Goal: Transaction & Acquisition: Purchase product/service

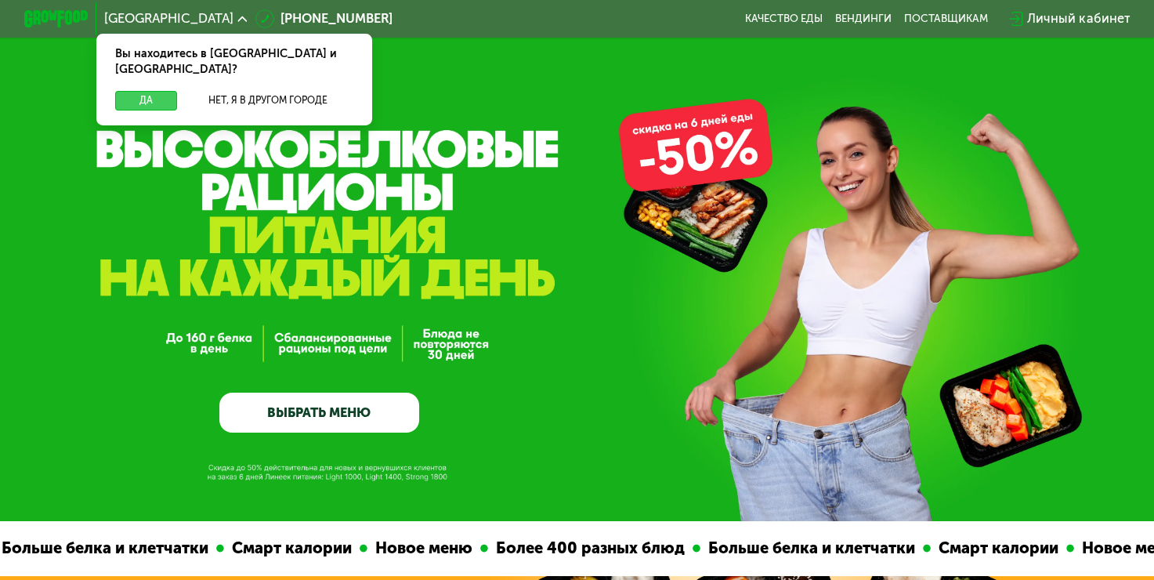
click at [128, 91] on button "Да" at bounding box center [146, 101] width 62 height 20
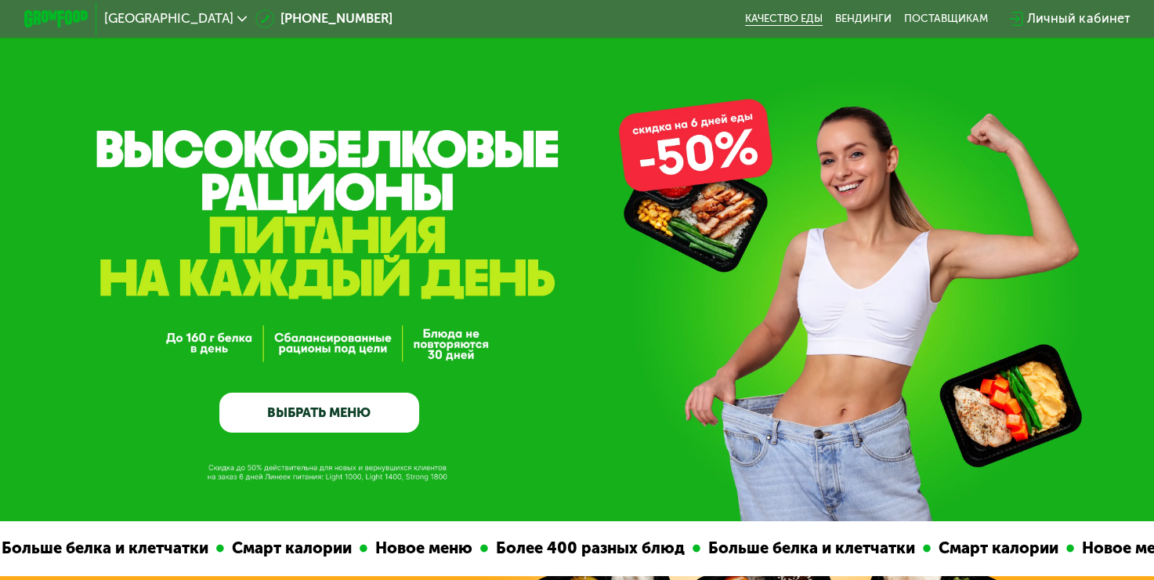
click at [806, 16] on link "Качество еды" at bounding box center [784, 19] width 78 height 13
click at [285, 432] on link "ВЫБРАТЬ МЕНЮ" at bounding box center [319, 412] width 200 height 40
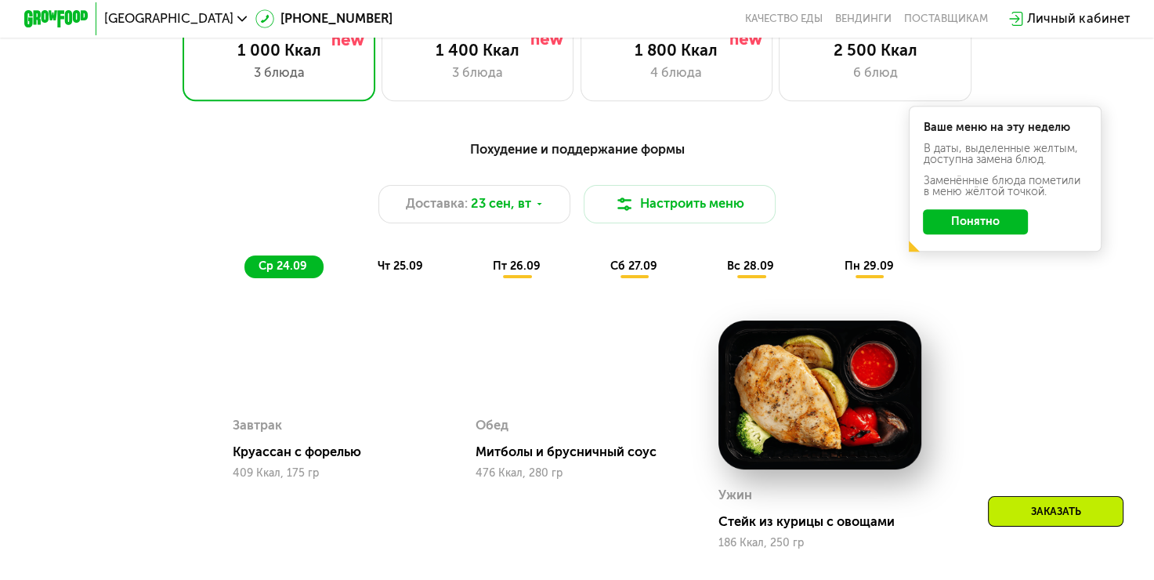
scroll to position [1106, 0]
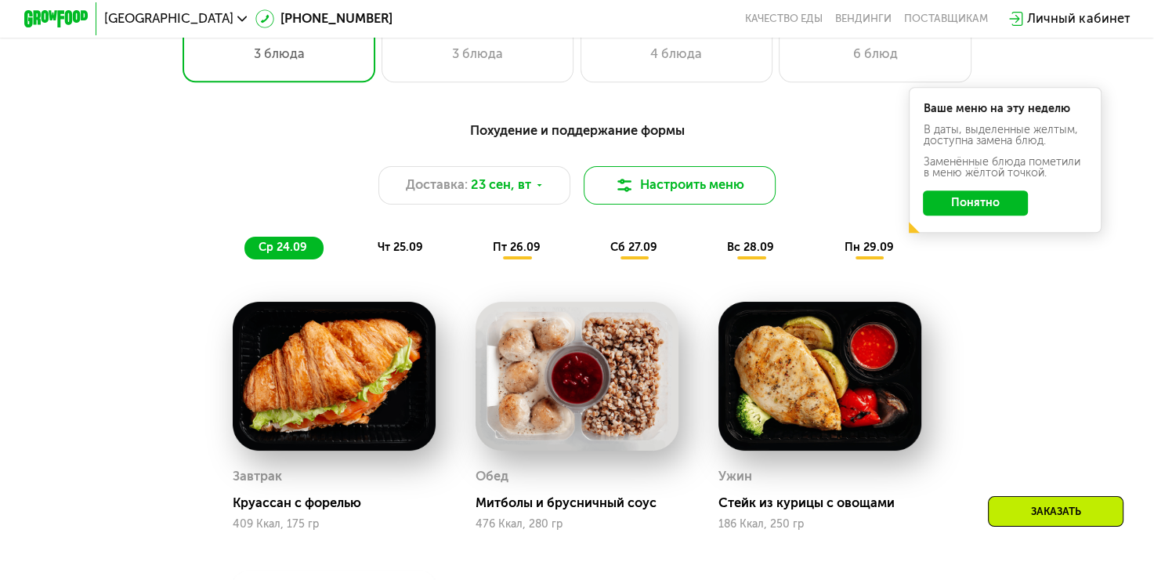
click at [625, 182] on button "Настроить меню" at bounding box center [679, 185] width 193 height 38
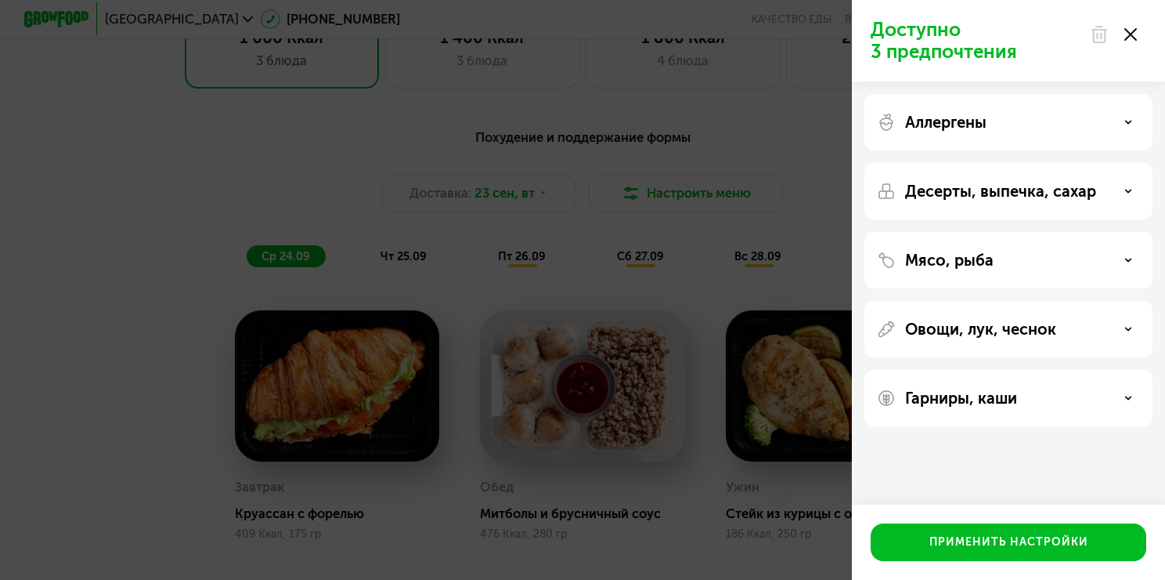
click at [1115, 111] on div "Аллергены" at bounding box center [1009, 122] width 288 height 56
click at [1089, 260] on div "Мясо, рыба" at bounding box center [1008, 260] width 263 height 19
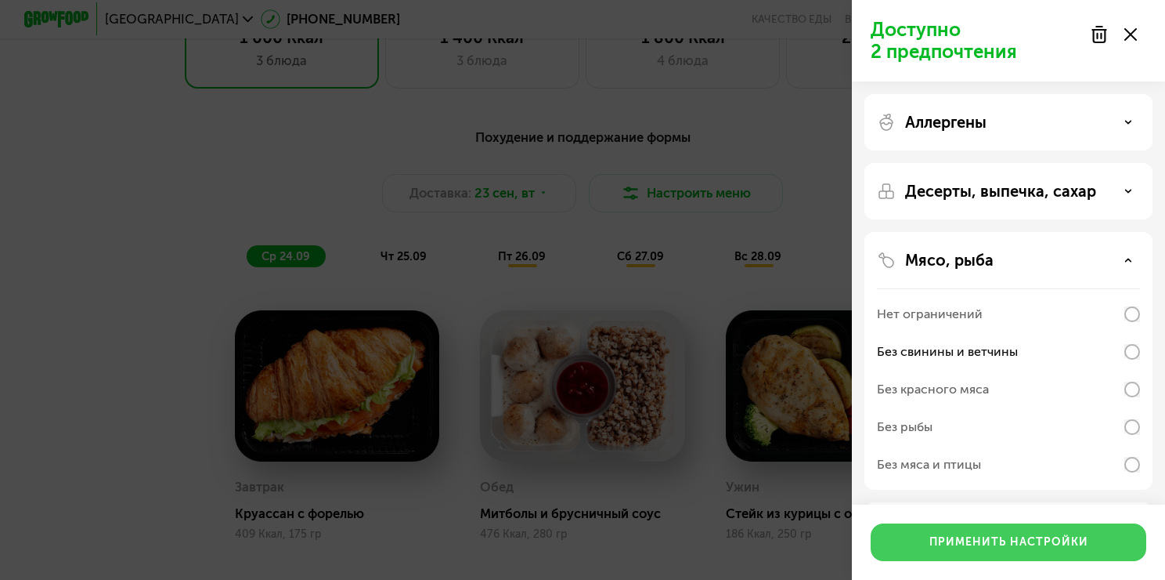
click at [1014, 536] on div "Применить настройки" at bounding box center [1009, 542] width 159 height 16
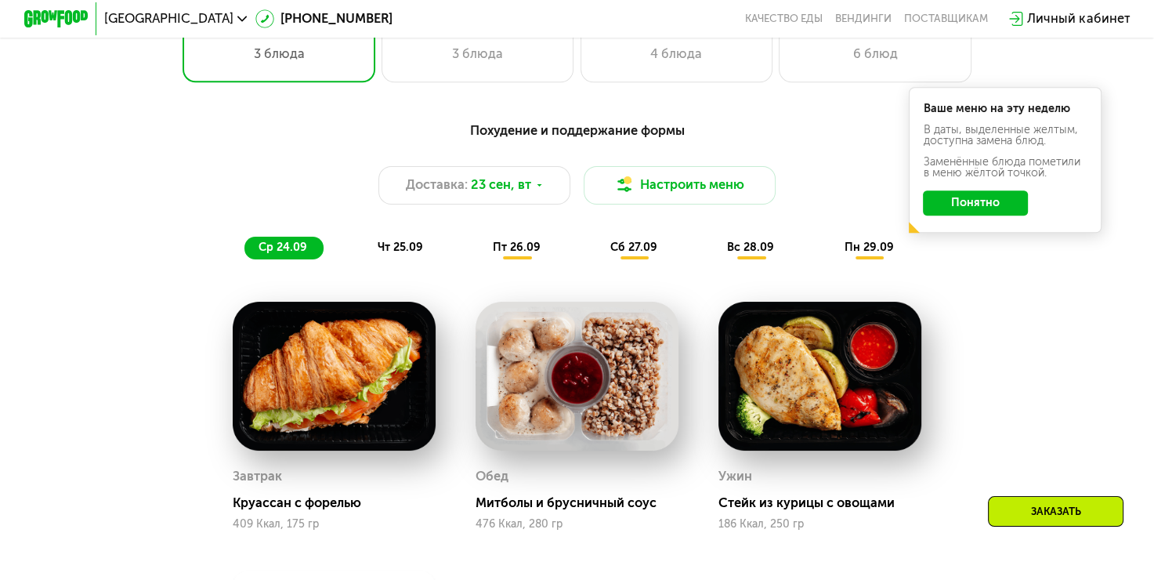
click at [988, 215] on button "Понятно" at bounding box center [975, 203] width 105 height 26
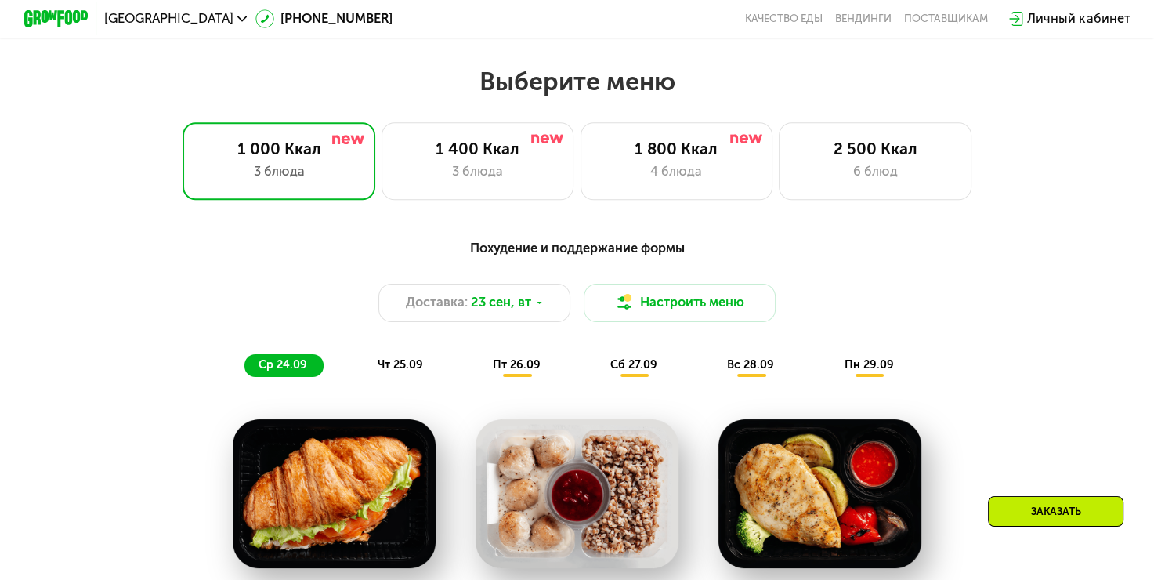
scroll to position [995, 0]
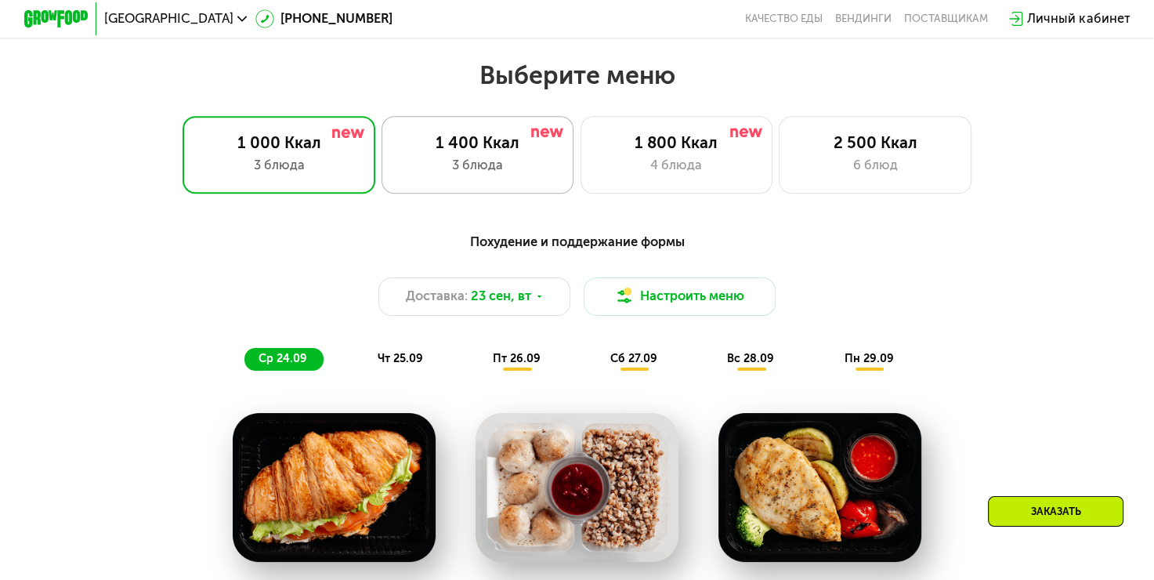
click at [481, 160] on div "1 400 Ккал 3 блюда" at bounding box center [477, 154] width 193 height 77
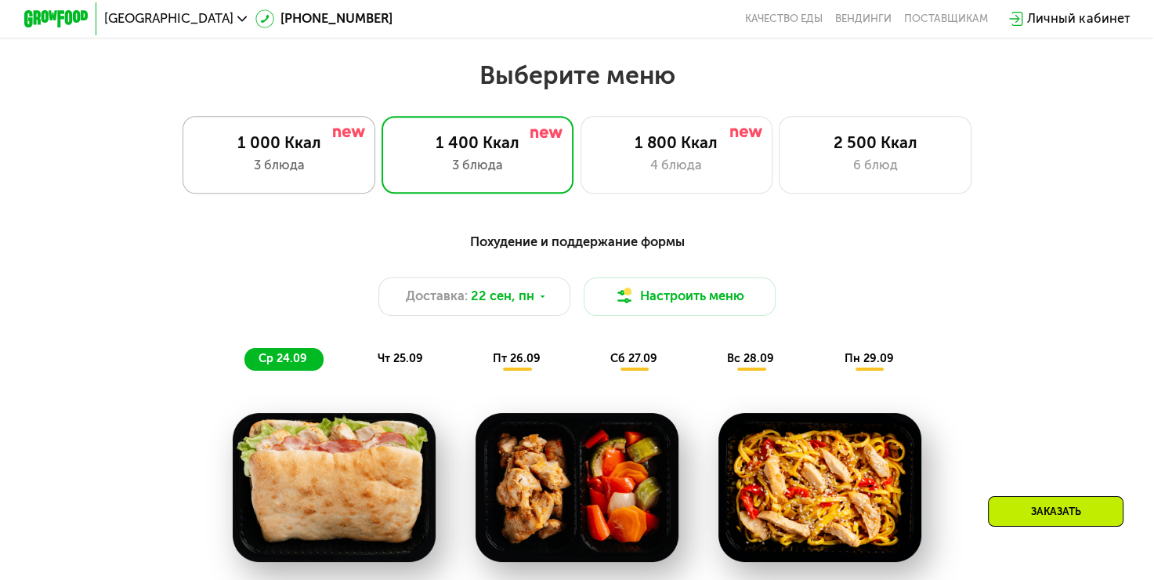
click at [277, 158] on div "1 000 Ккал 3 блюда" at bounding box center [278, 154] width 193 height 77
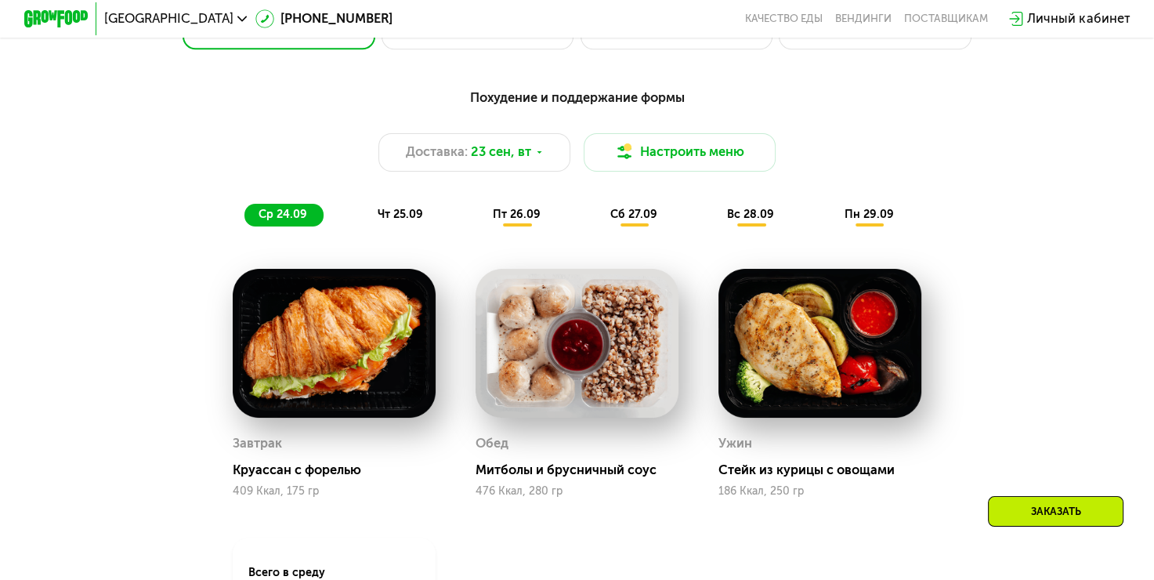
scroll to position [1152, 0]
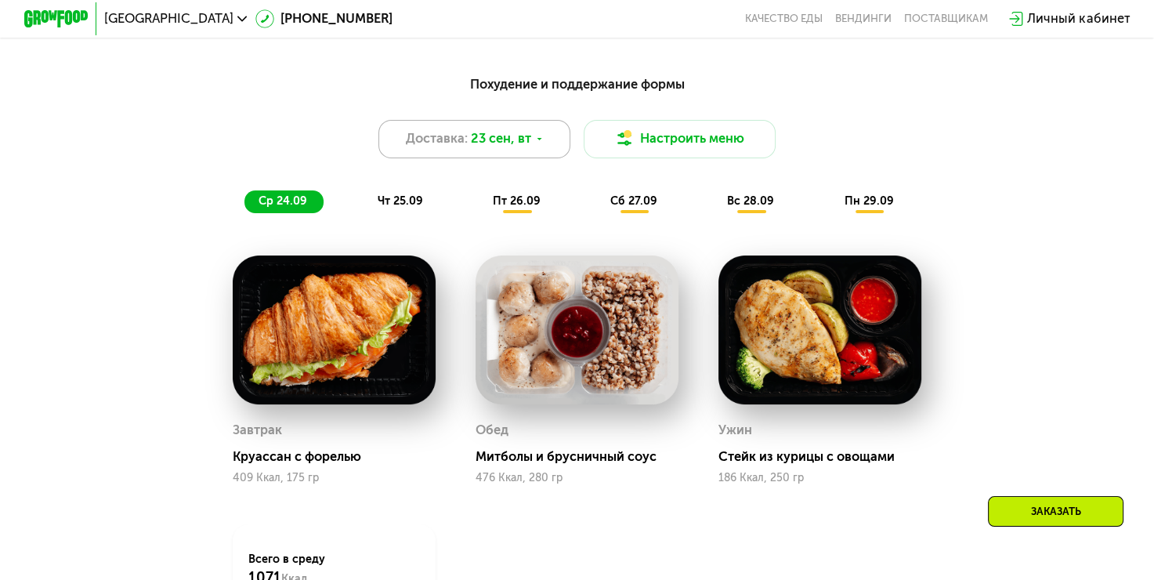
click at [529, 149] on span "23 сен, вт" at bounding box center [501, 139] width 60 height 20
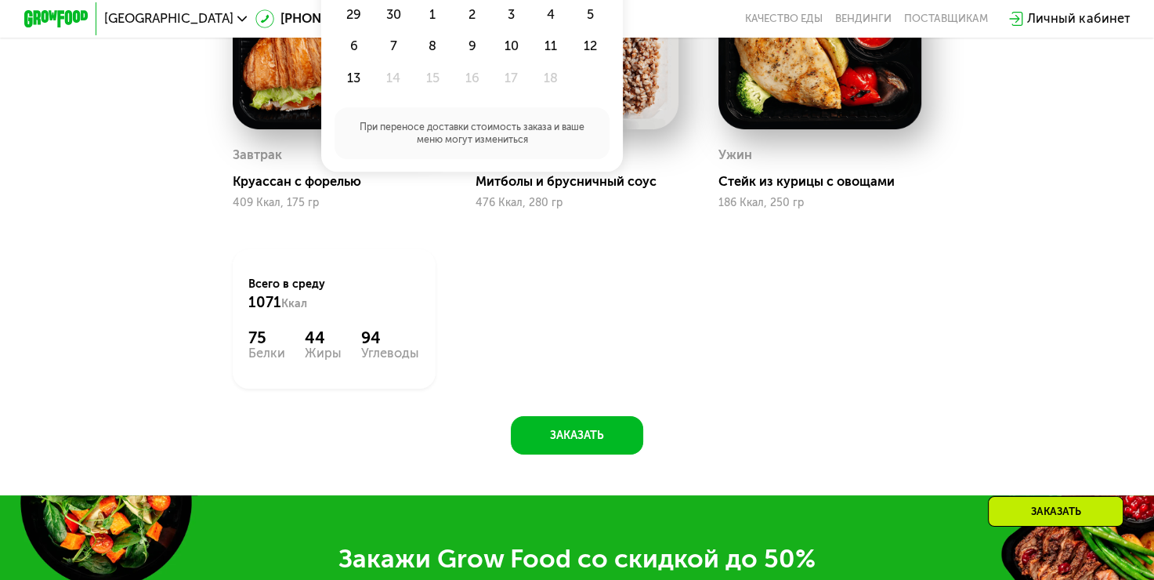
scroll to position [1466, 0]
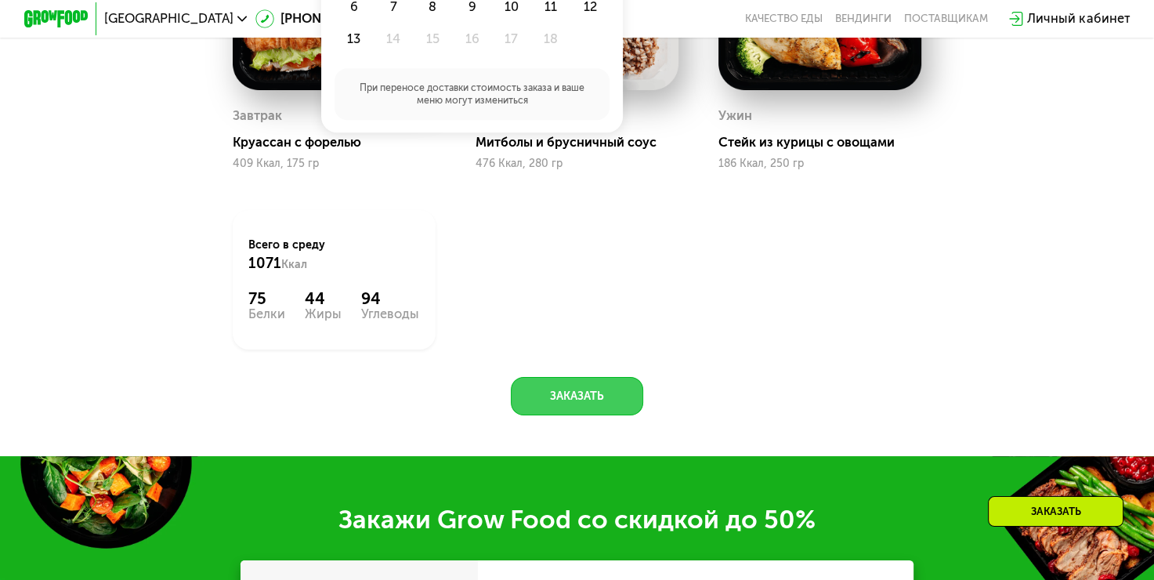
click at [548, 415] on button "Заказать" at bounding box center [577, 396] width 132 height 38
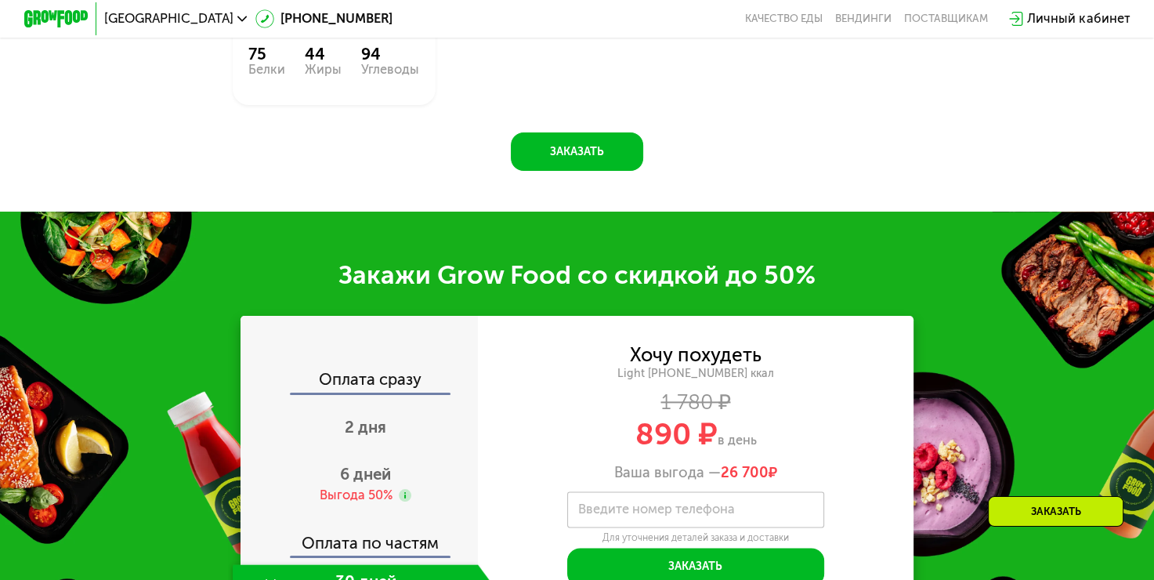
scroll to position [1935, 0]
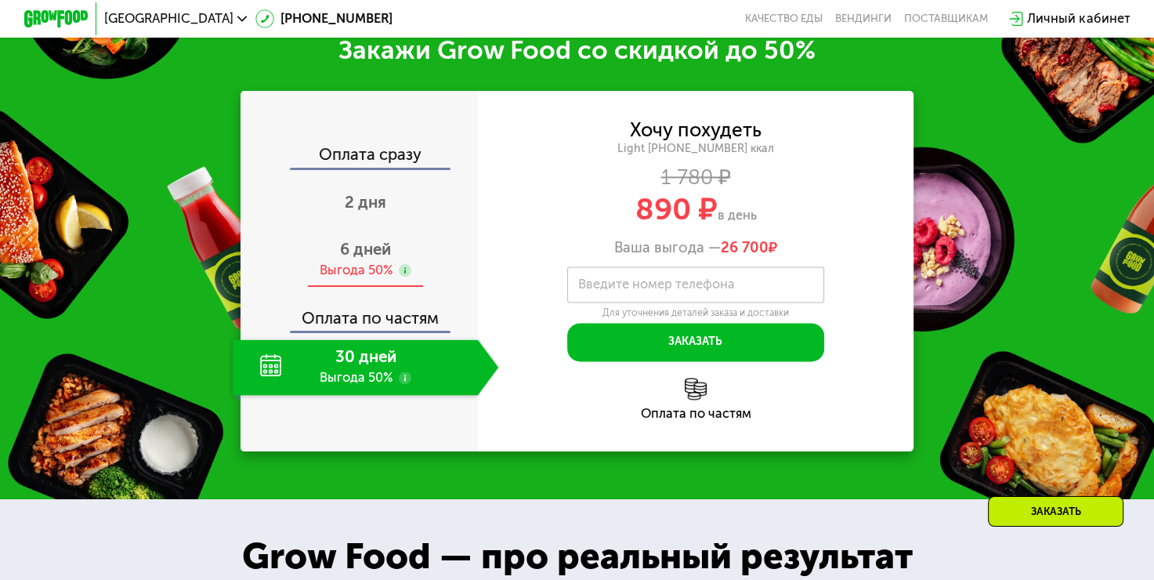
click at [378, 280] on div "Выгода 50%" at bounding box center [356, 271] width 73 height 18
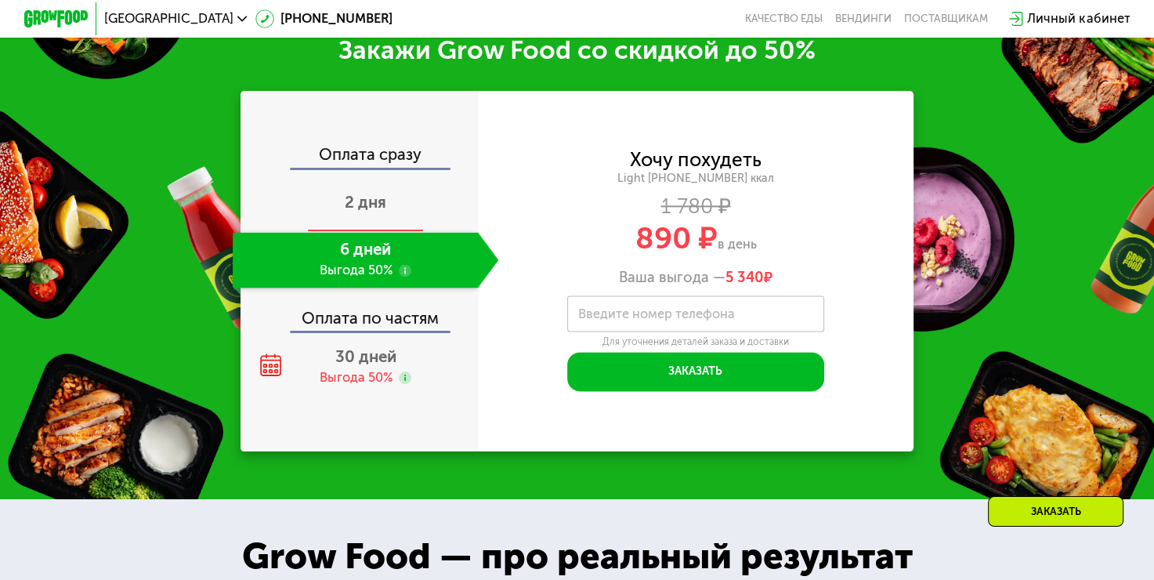
click at [377, 211] on span "2 дня" at bounding box center [366, 202] width 42 height 19
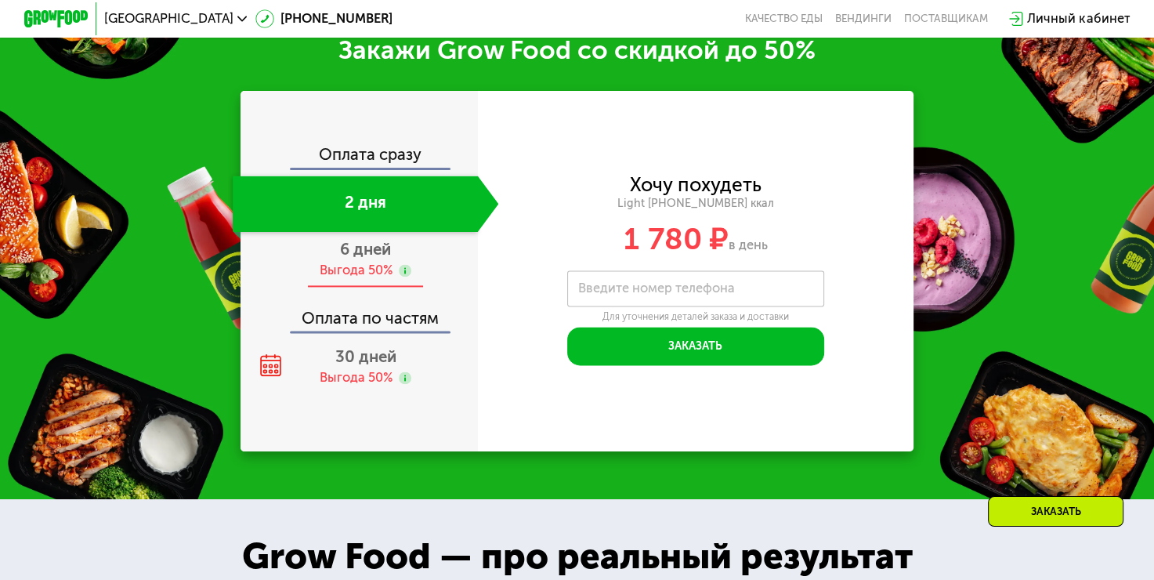
click at [369, 258] on span "6 дней" at bounding box center [365, 249] width 51 height 19
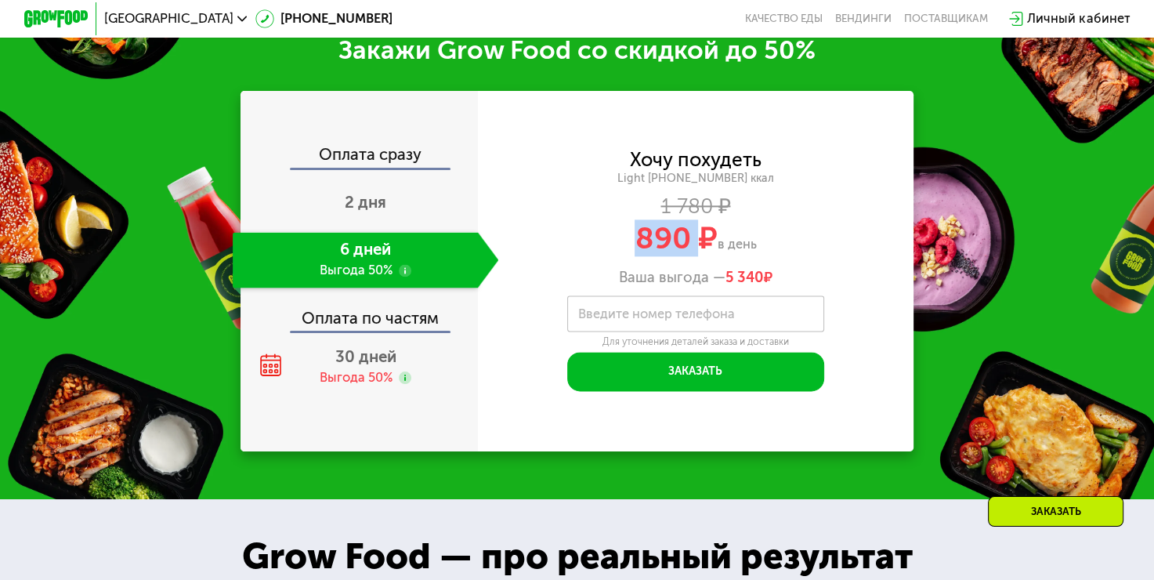
drag, startPoint x: 634, startPoint y: 260, endPoint x: 702, endPoint y: 244, distance: 69.9
click at [702, 244] on span "890 ₽" at bounding box center [675, 237] width 82 height 37
click at [749, 251] on span "в день" at bounding box center [736, 244] width 39 height 15
click at [365, 330] on div "Оплата по частям" at bounding box center [360, 312] width 236 height 37
click at [354, 384] on div "30 дней Выгода 50%" at bounding box center [366, 367] width 266 height 56
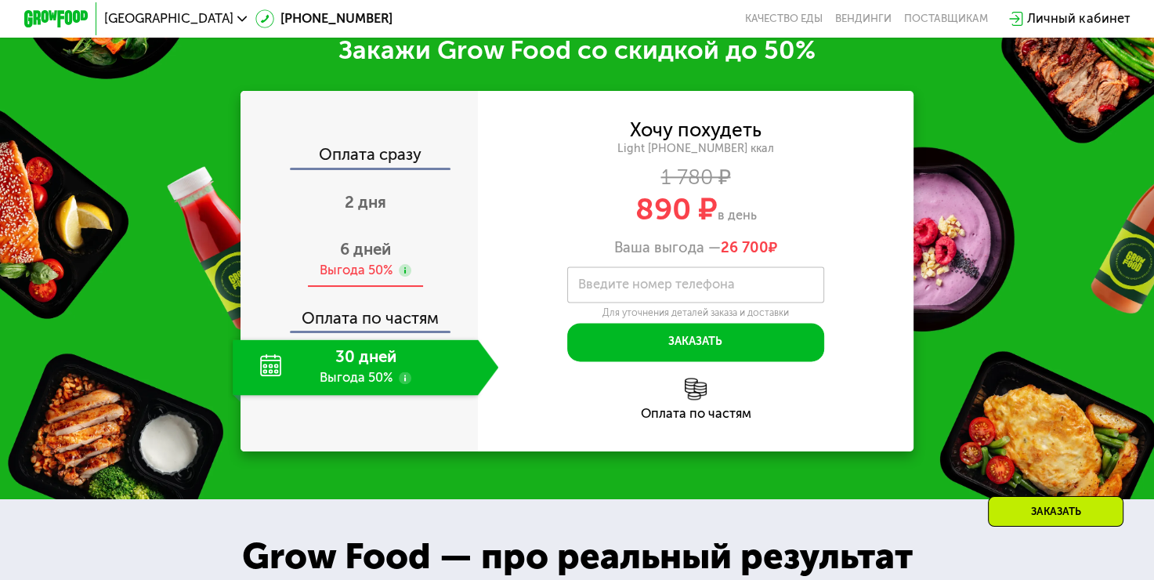
click at [364, 258] on span "6 дней" at bounding box center [365, 249] width 51 height 19
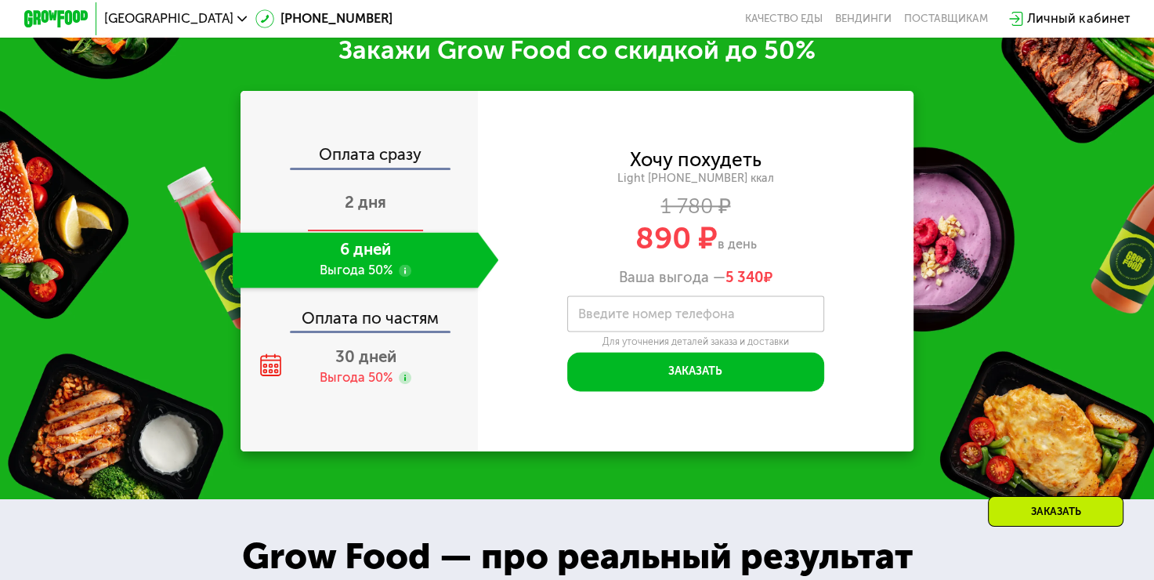
click at [363, 211] on span "2 дня" at bounding box center [366, 202] width 42 height 19
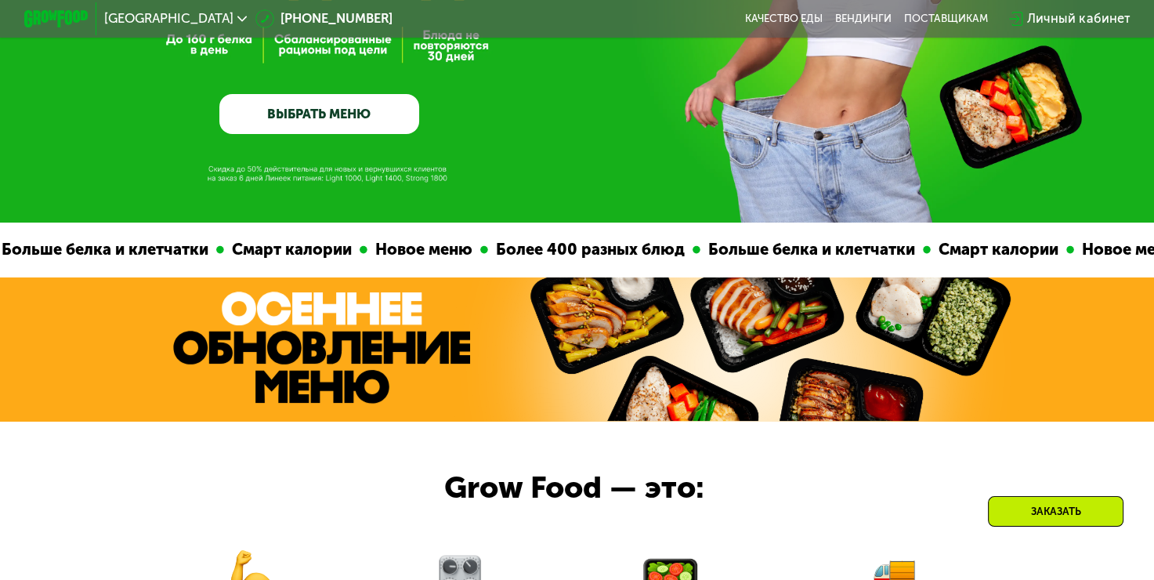
scroll to position [200, 0]
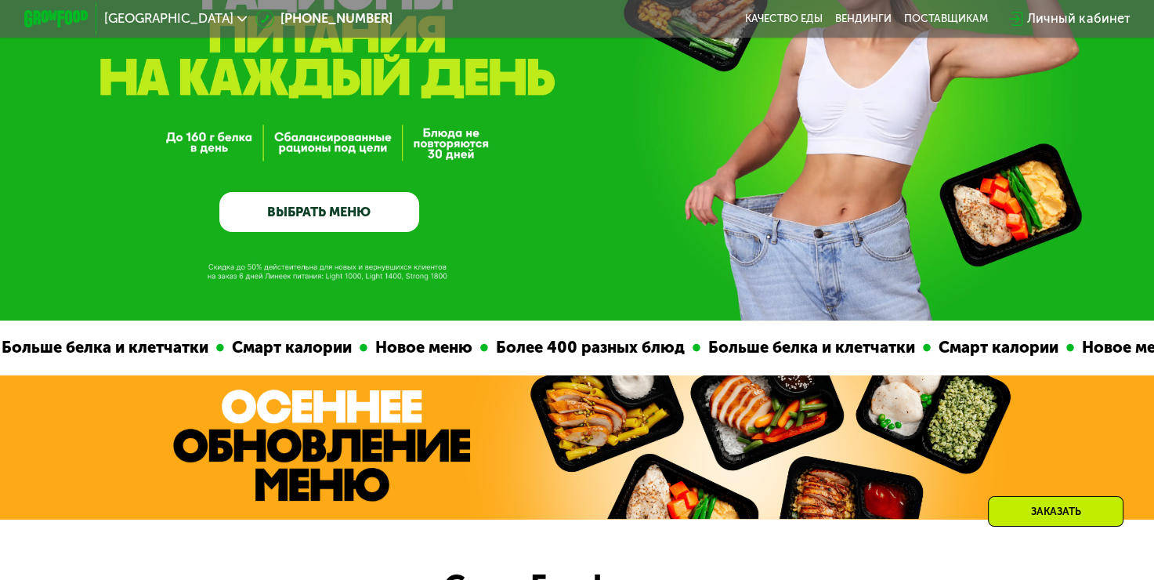
click at [326, 226] on link "ВЫБРАТЬ МЕНЮ" at bounding box center [319, 212] width 200 height 40
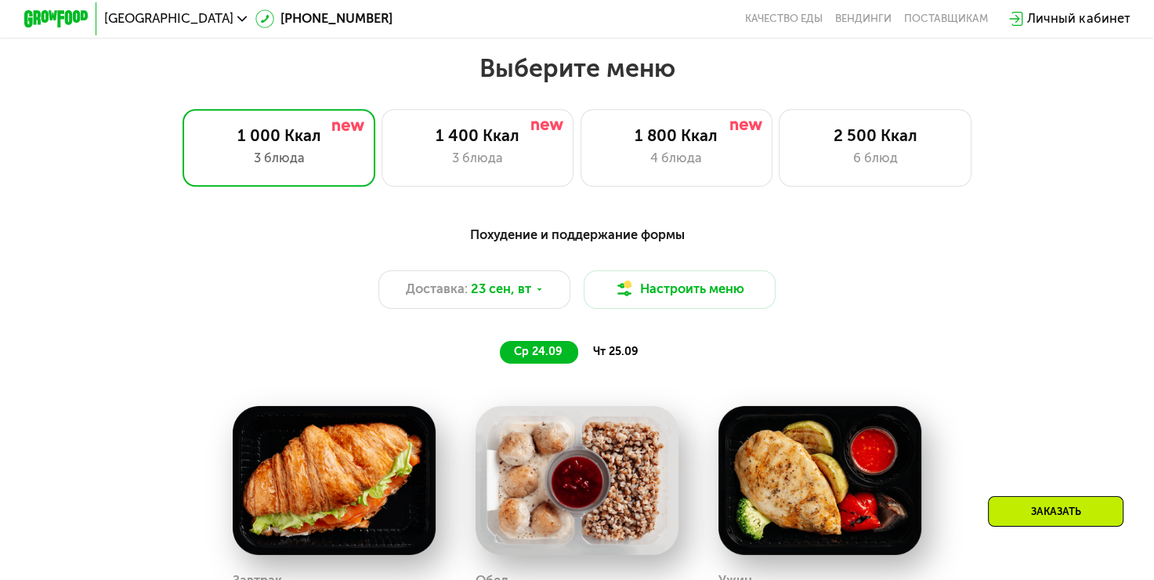
scroll to position [1021, 0]
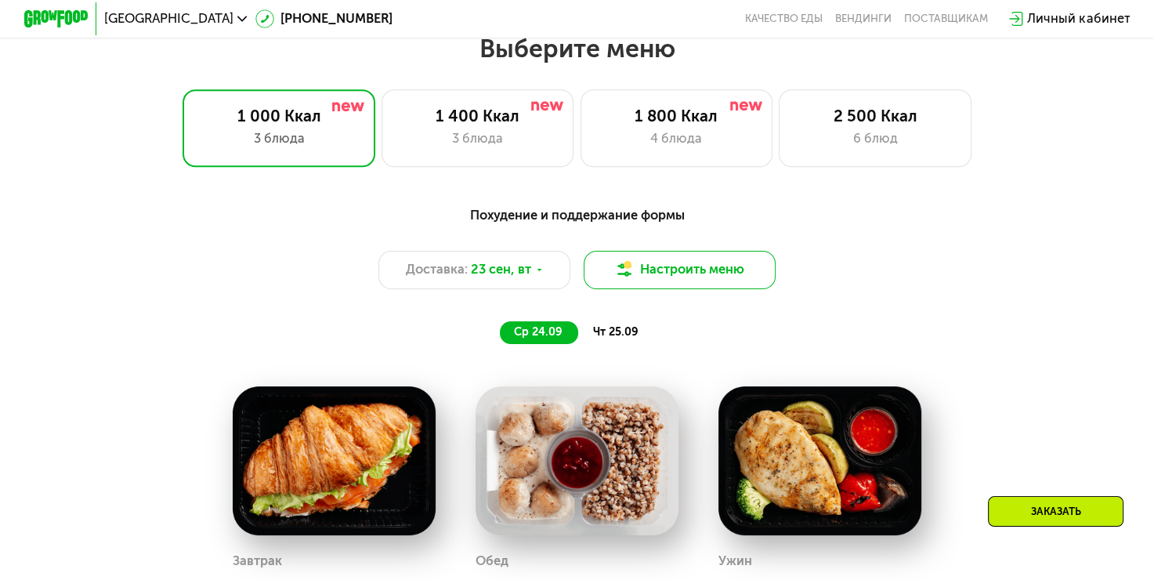
click at [640, 273] on button "Настроить меню" at bounding box center [679, 270] width 193 height 38
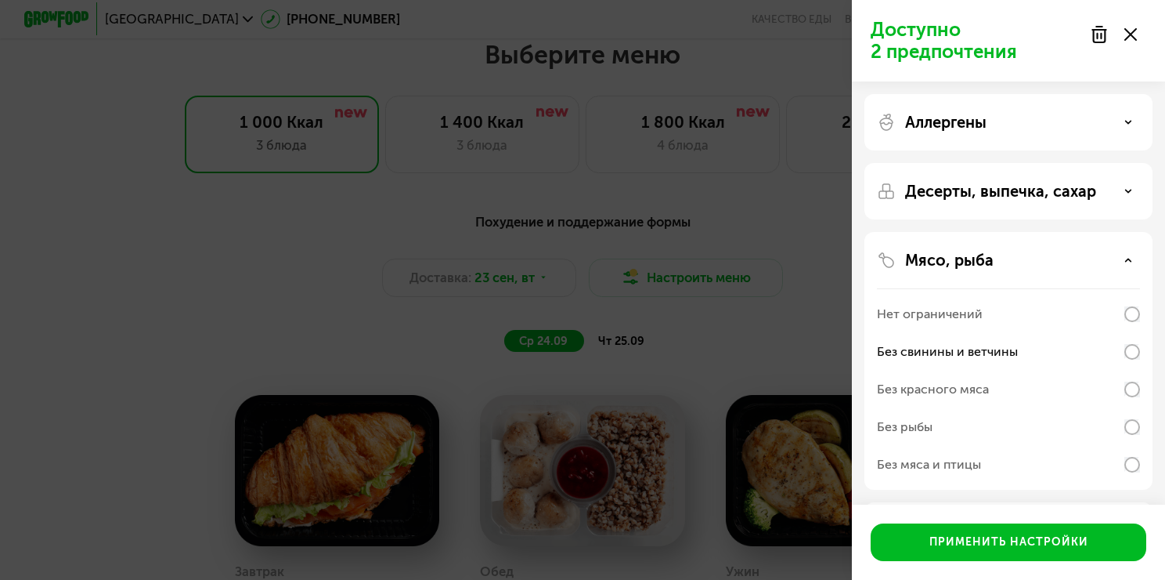
click at [1130, 190] on use at bounding box center [1128, 191] width 5 height 2
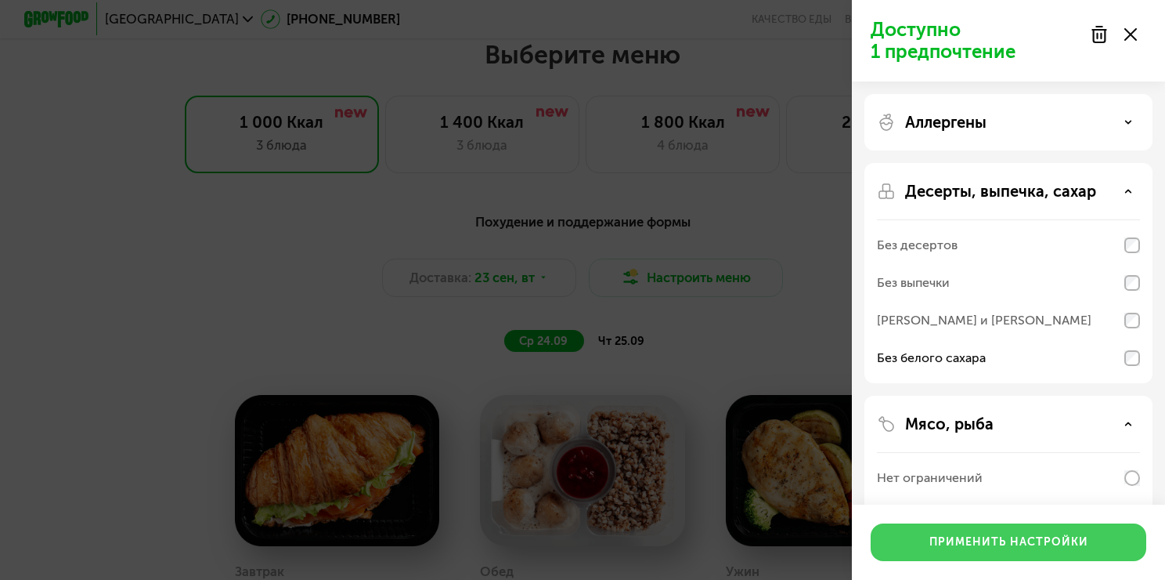
click at [977, 542] on div "Применить настройки" at bounding box center [1009, 542] width 159 height 16
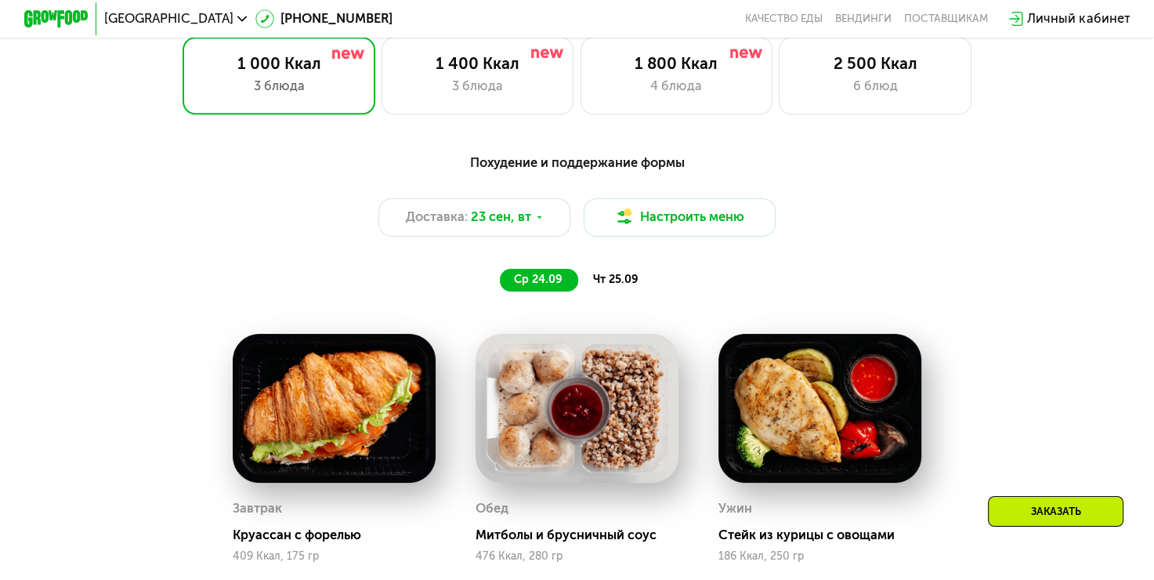
scroll to position [1087, 0]
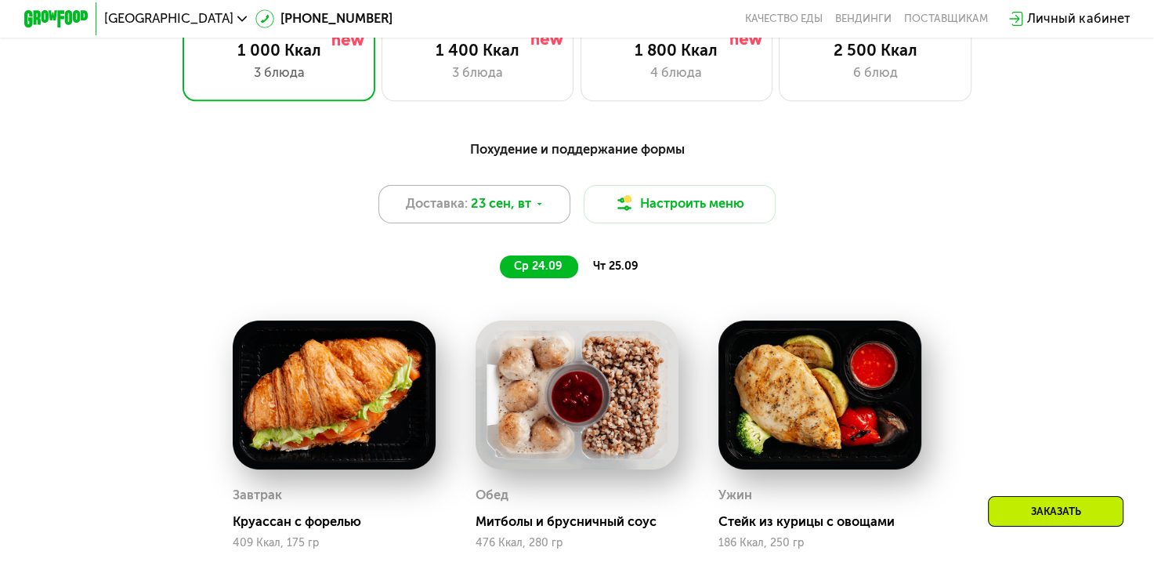
click at [471, 208] on span "23 сен, вт" at bounding box center [501, 204] width 60 height 20
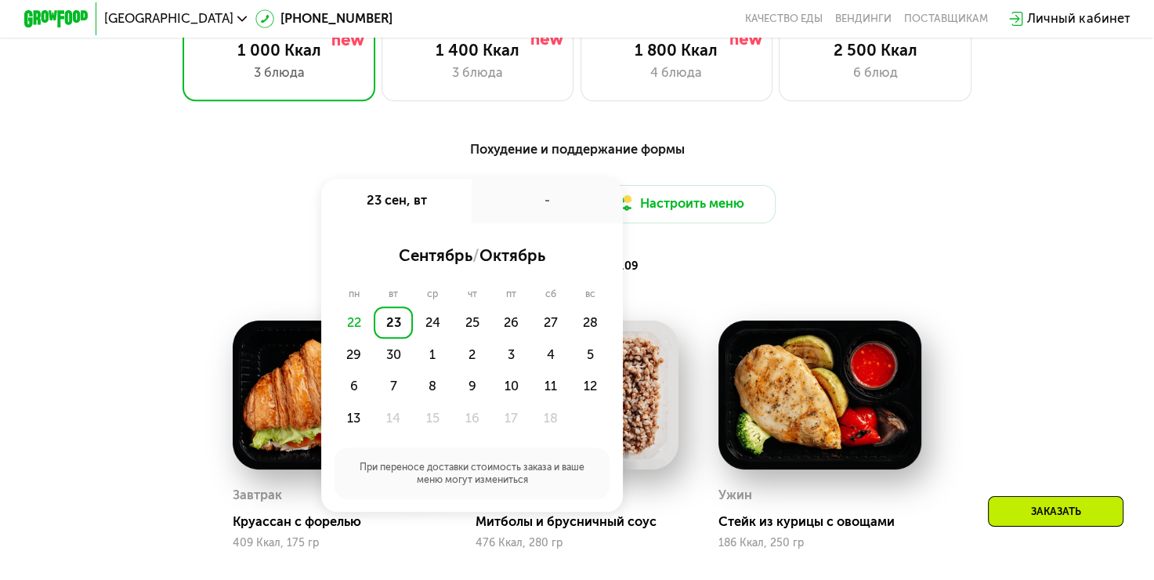
click at [872, 247] on div "Похудение и поддержание формы Доставка: 23 сен, вт 23 сен, вт - сентябрь / октя…" at bounding box center [577, 208] width 948 height 139
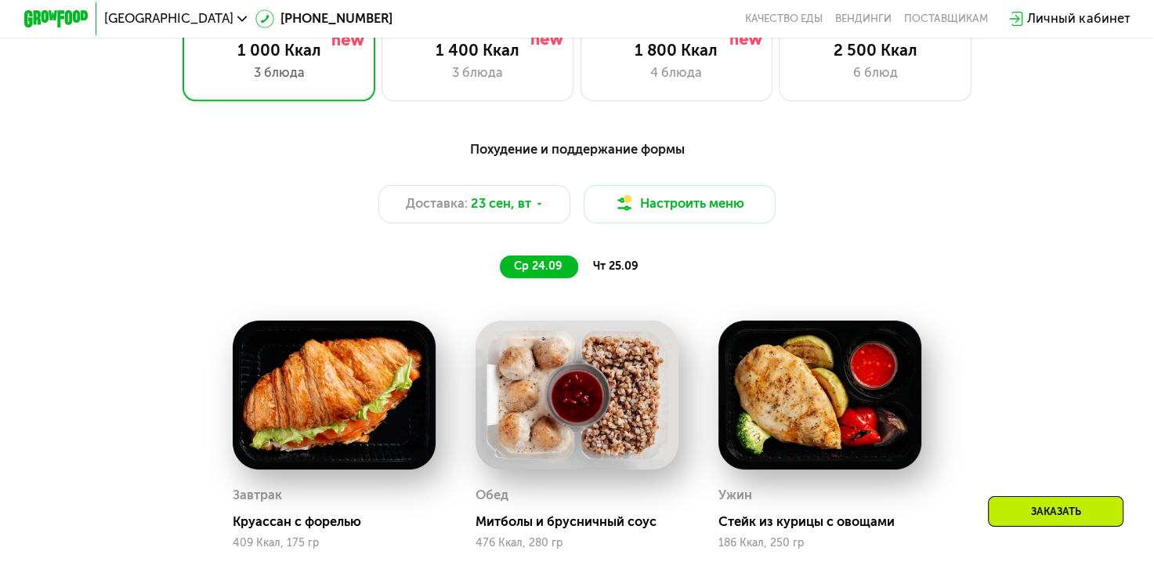
click at [623, 267] on span "чт 25.09" at bounding box center [615, 265] width 45 height 13
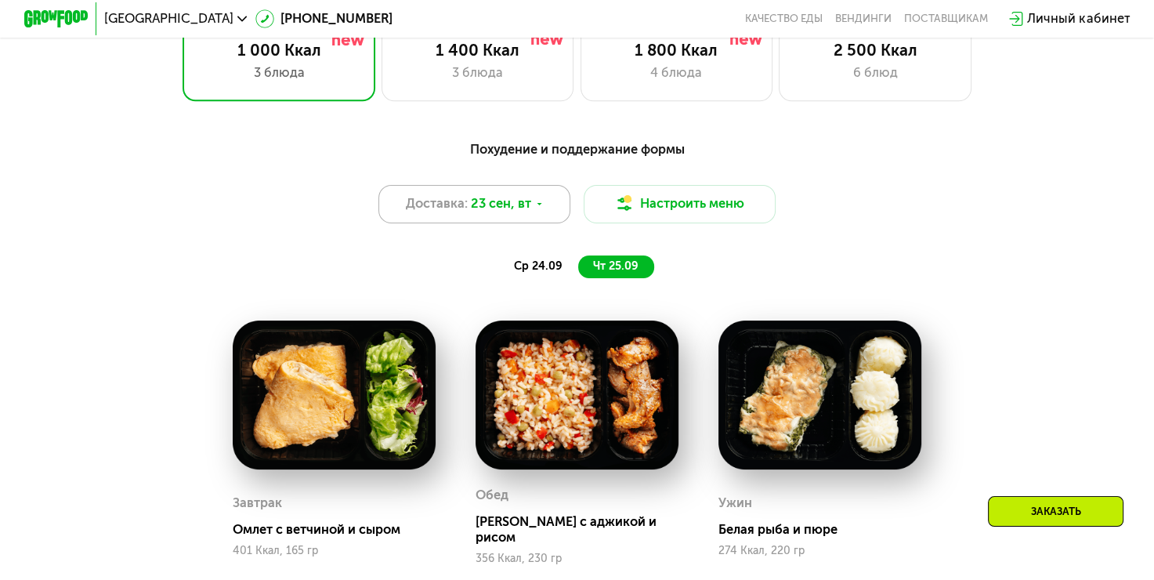
click at [504, 209] on span "23 сен, вт" at bounding box center [501, 204] width 60 height 20
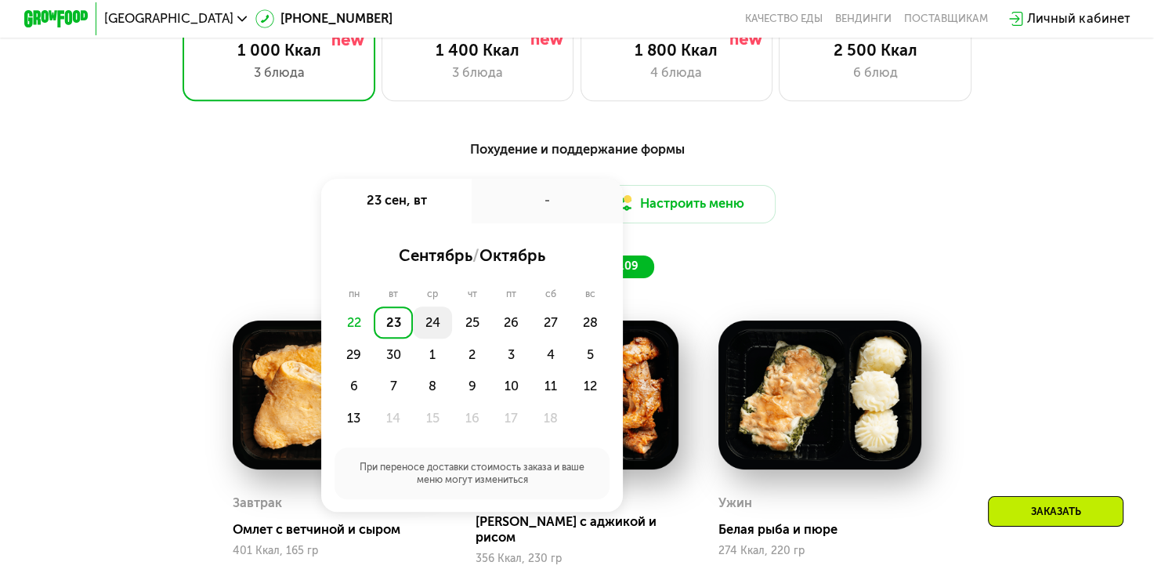
click at [434, 334] on div "24" at bounding box center [432, 322] width 39 height 32
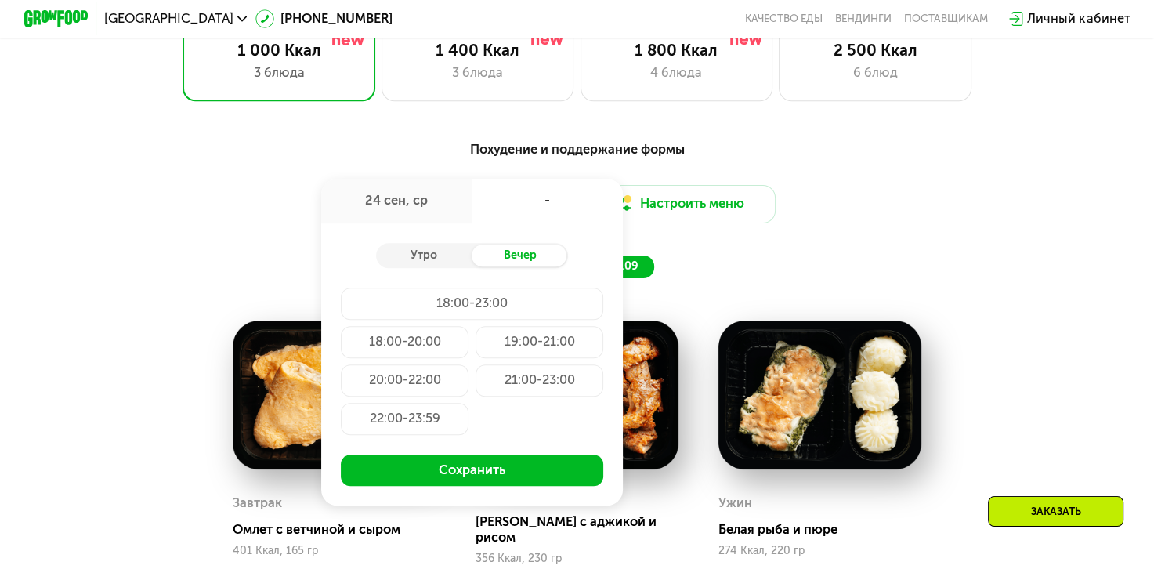
click at [1015, 171] on div "Похудение и поддержание формы Доставка: 24 сен, ср 24 сен, ср - Утро Вечер 18:0…" at bounding box center [577, 208] width 948 height 139
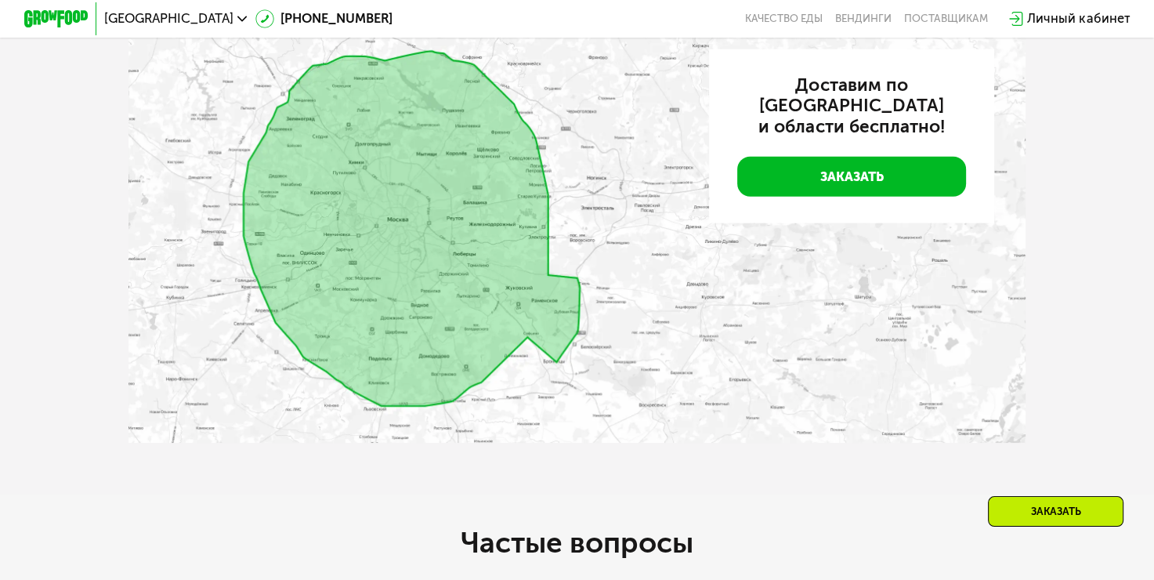
scroll to position [1139, 0]
